Goal: Navigation & Orientation: Find specific page/section

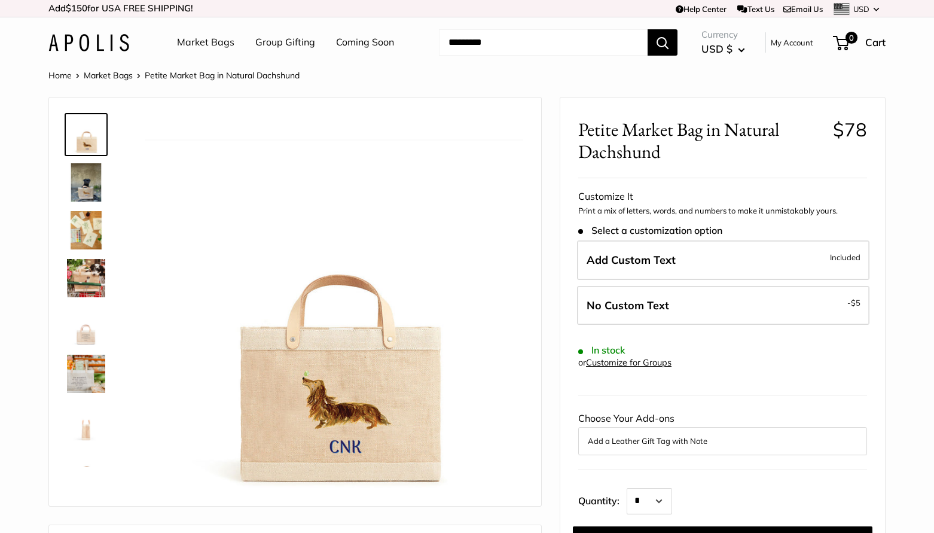
click at [88, 231] on img at bounding box center [86, 230] width 38 height 38
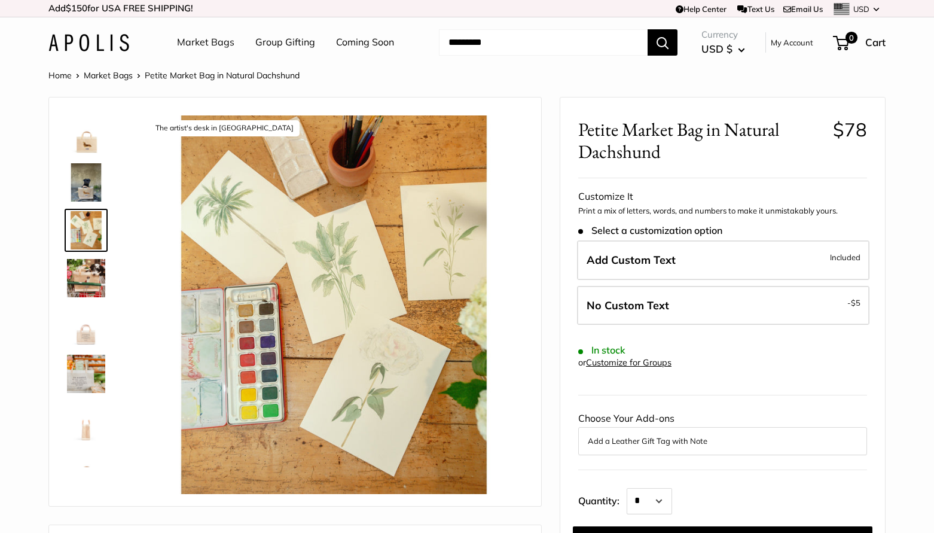
click at [87, 275] on img at bounding box center [86, 278] width 38 height 38
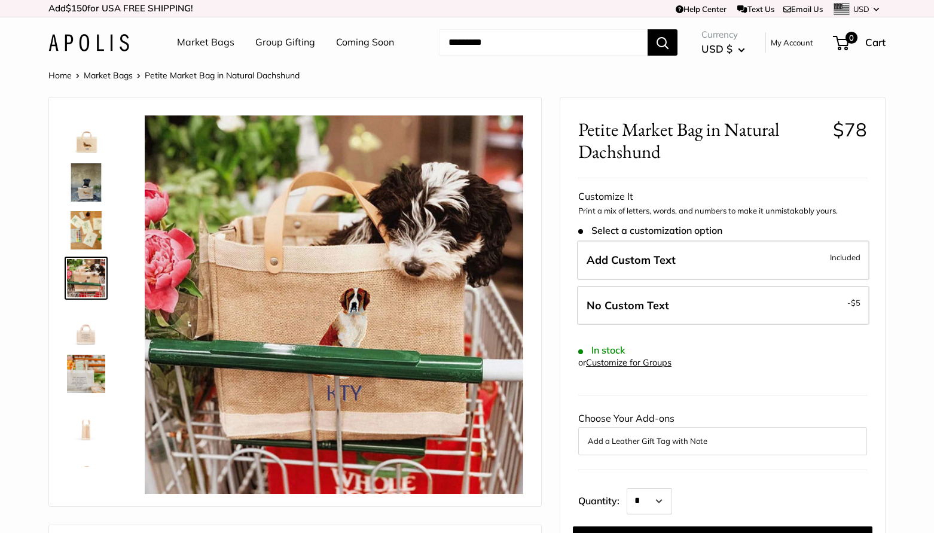
click at [205, 44] on link "Market Bags" at bounding box center [205, 42] width 57 height 18
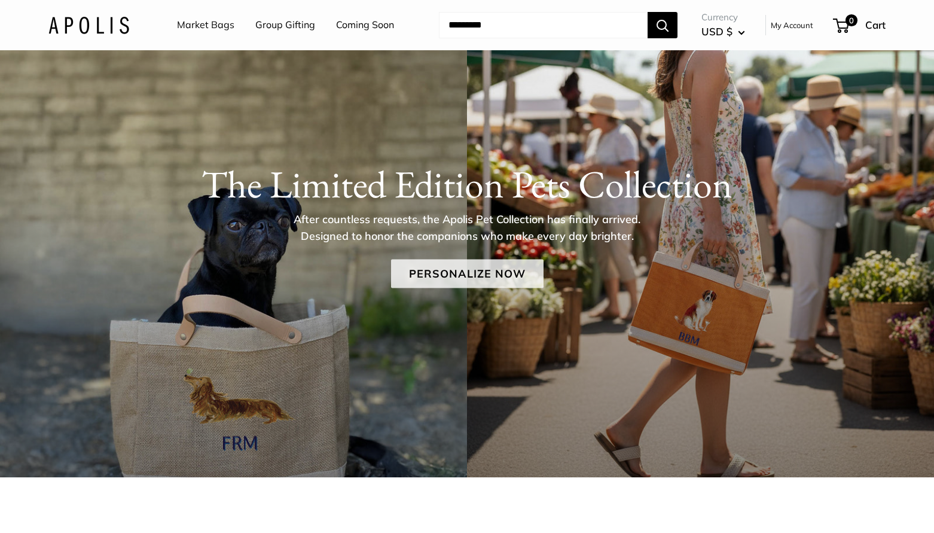
scroll to position [60, 0]
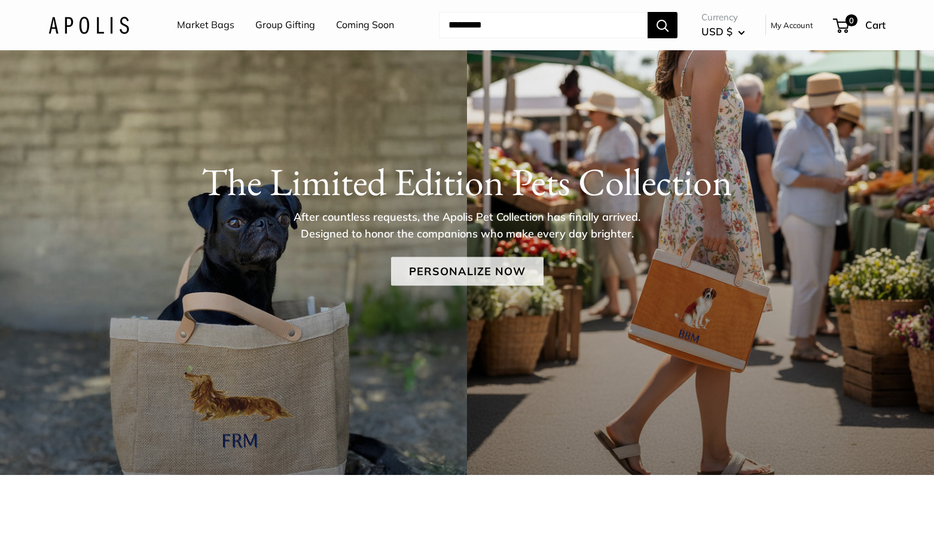
click at [450, 276] on link "Personalize Now" at bounding box center [467, 271] width 153 height 29
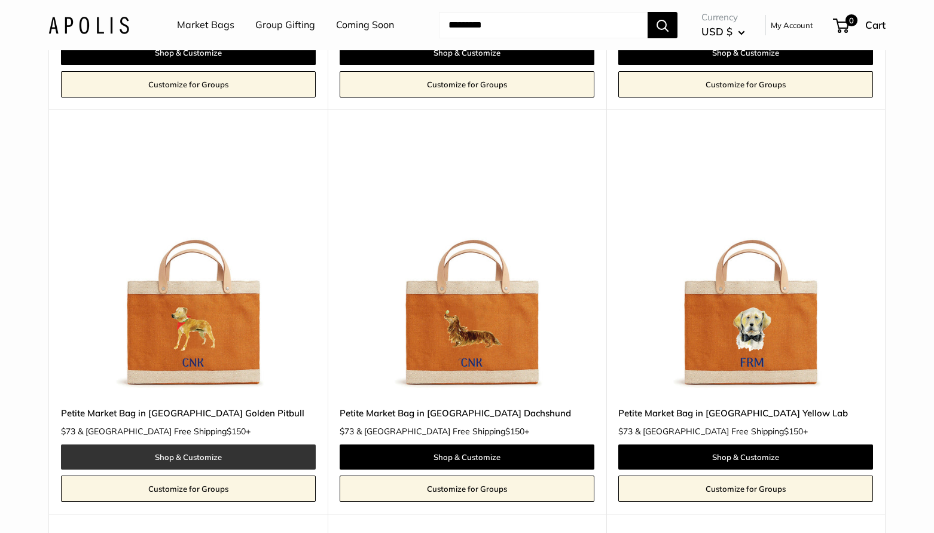
scroll to position [1719, 0]
